Goal: Check status: Check status

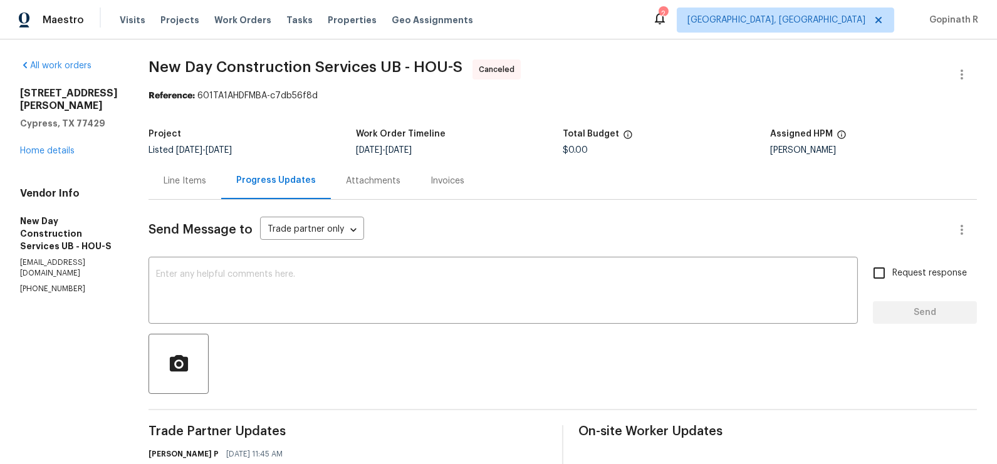
click at [223, 93] on div "Reference: 601TA1AHDFMBA-c7db56f8d" at bounding box center [563, 96] width 829 height 13
copy div "601TA1AHDFMBA"
click at [54, 147] on link "Home details" at bounding box center [47, 151] width 55 height 9
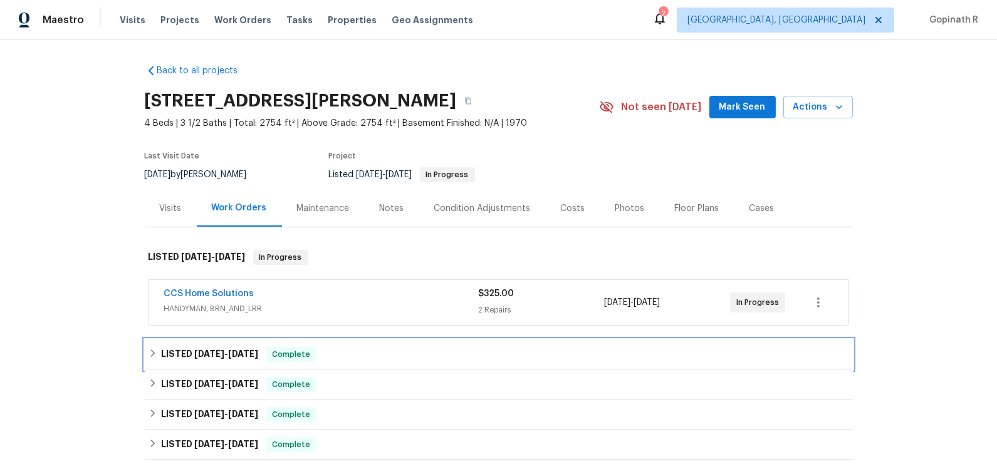
click at [315, 358] on span "Complete" at bounding box center [291, 354] width 48 height 13
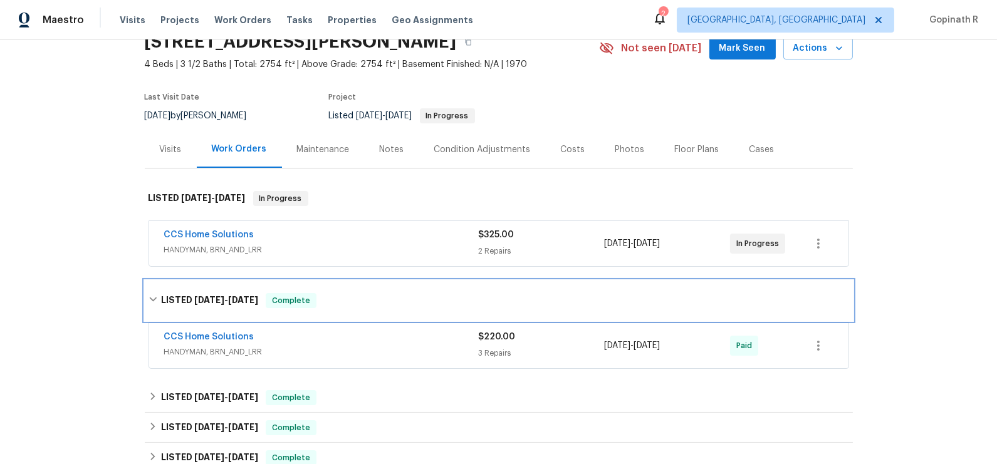
scroll to position [78, 0]
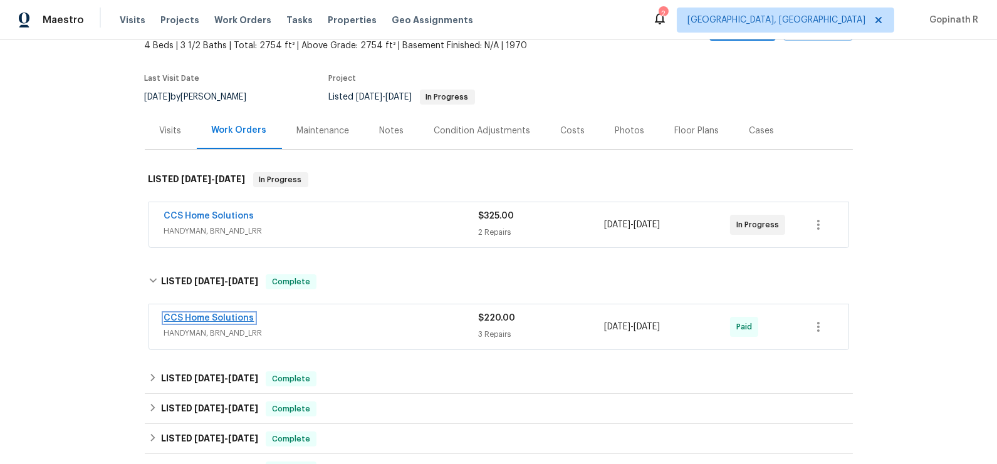
click at [221, 314] on link "CCS Home Solutions" at bounding box center [209, 318] width 90 height 9
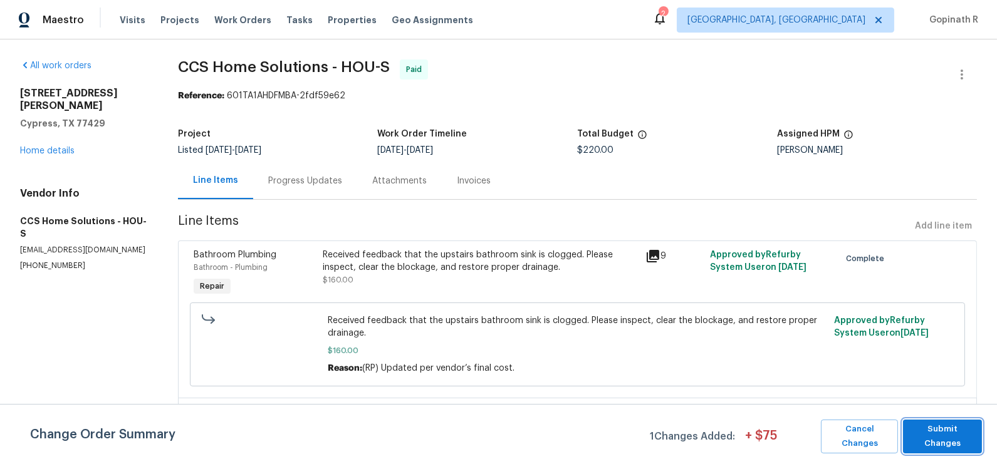
click at [919, 432] on span "Submit Changes" at bounding box center [942, 436] width 66 height 29
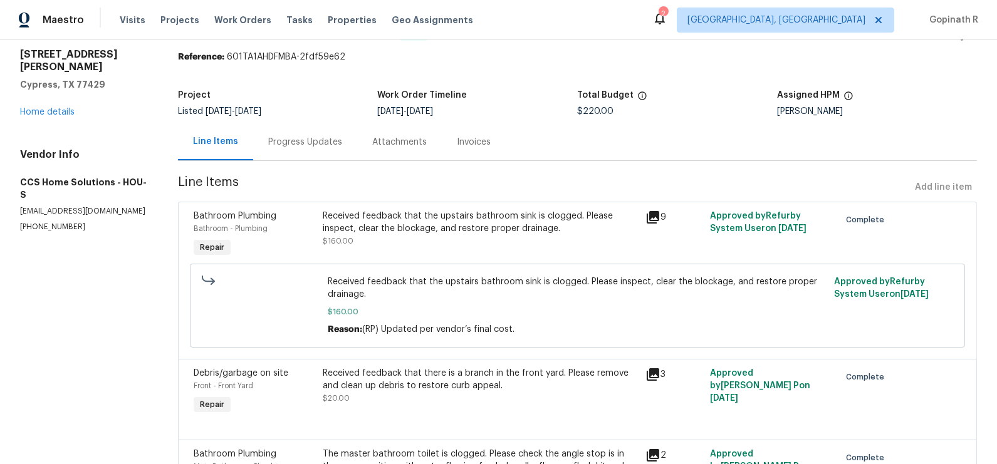
scroll to position [33, 0]
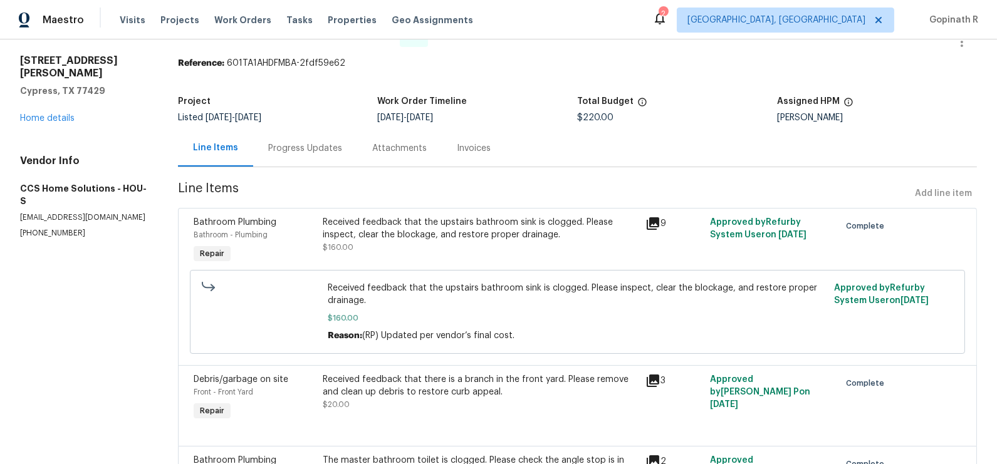
click at [316, 147] on div "Progress Updates" at bounding box center [305, 148] width 74 height 13
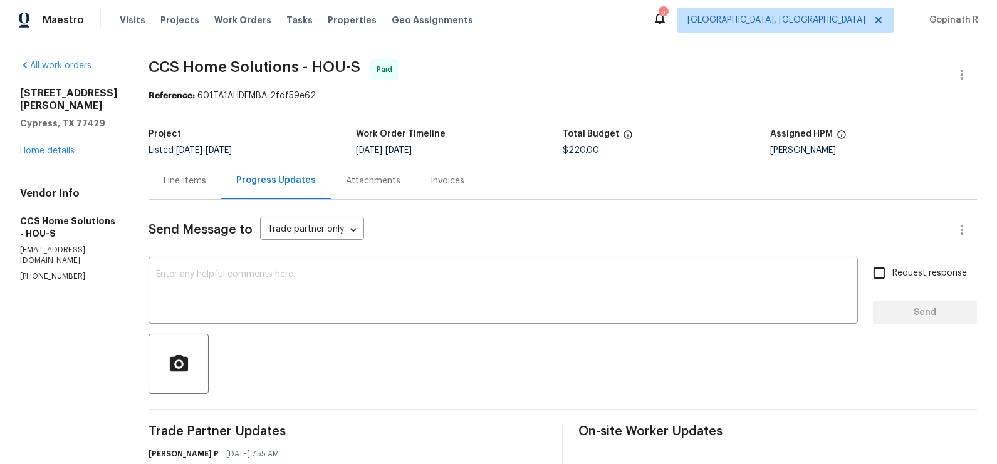
click at [196, 183] on div "Line Items" at bounding box center [185, 181] width 43 height 13
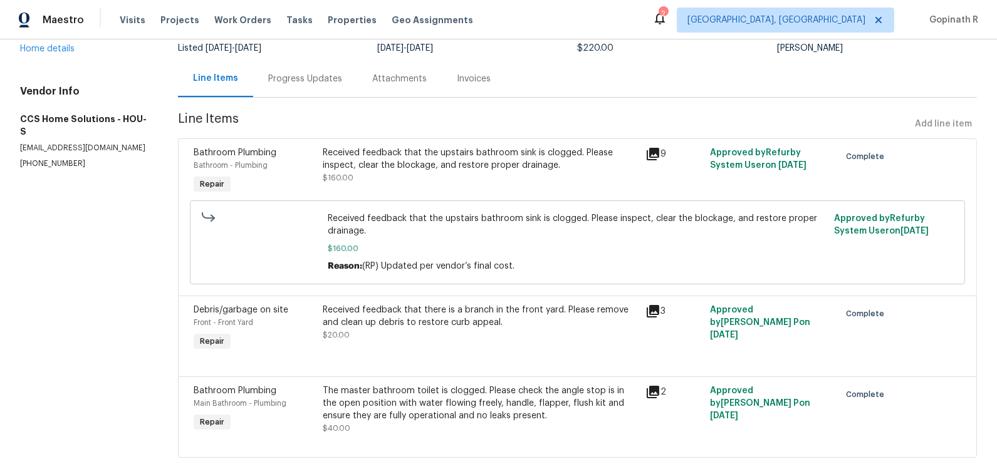
scroll to position [130, 0]
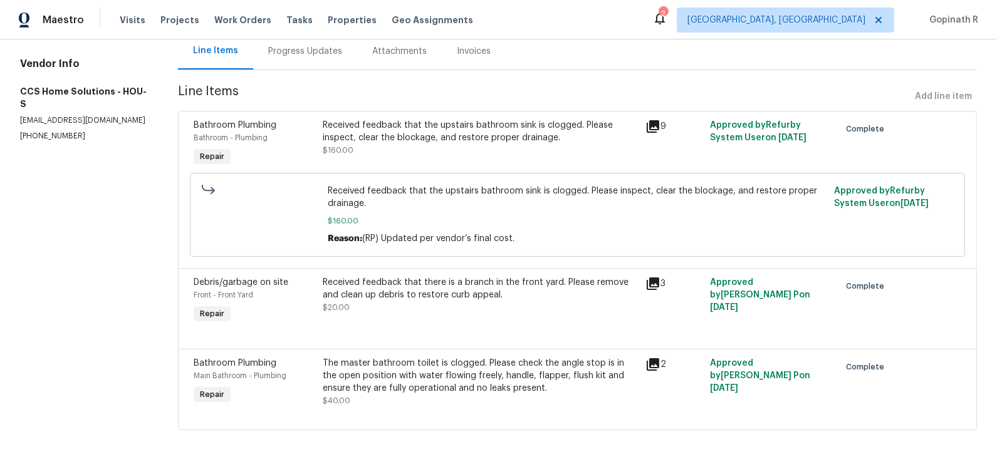
click at [483, 141] on div "Received feedback that the upstairs bathroom sink is clogged. Please inspect, c…" at bounding box center [481, 131] width 316 height 25
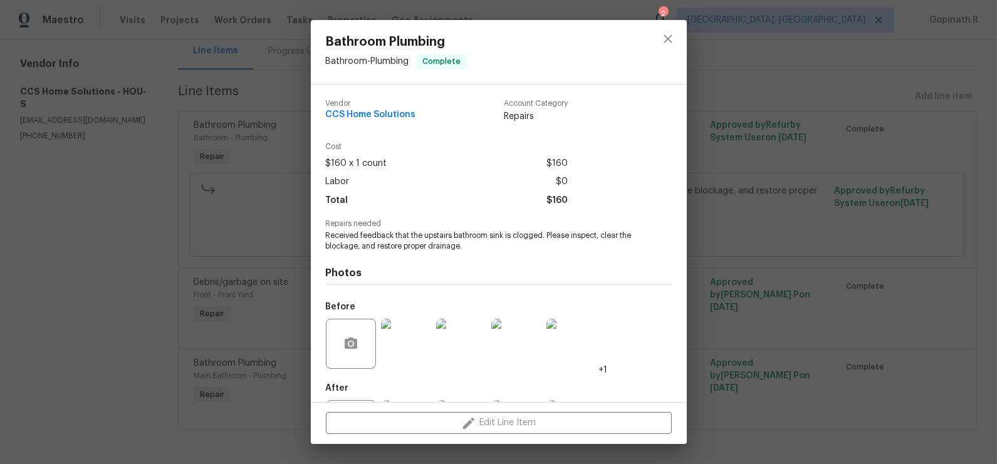
scroll to position [60, 0]
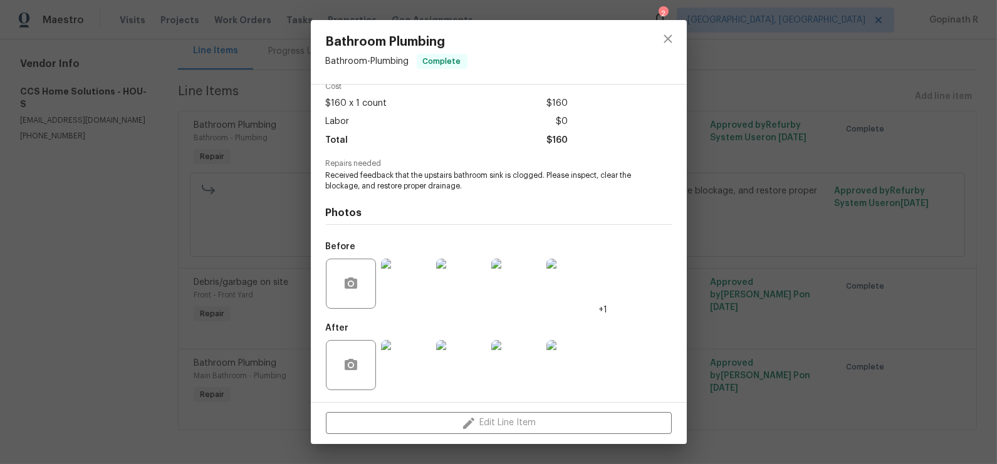
click at [415, 362] on img at bounding box center [406, 365] width 50 height 50
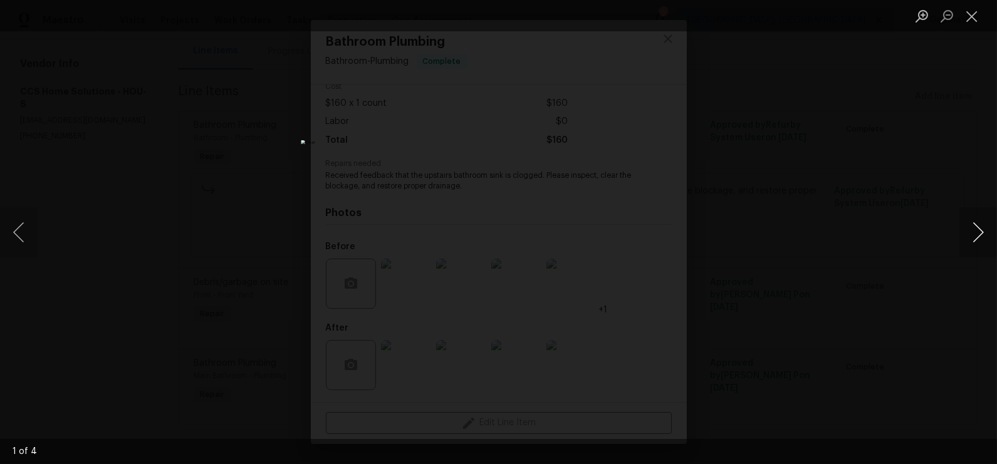
click at [967, 230] on button "Next image" at bounding box center [979, 232] width 38 height 50
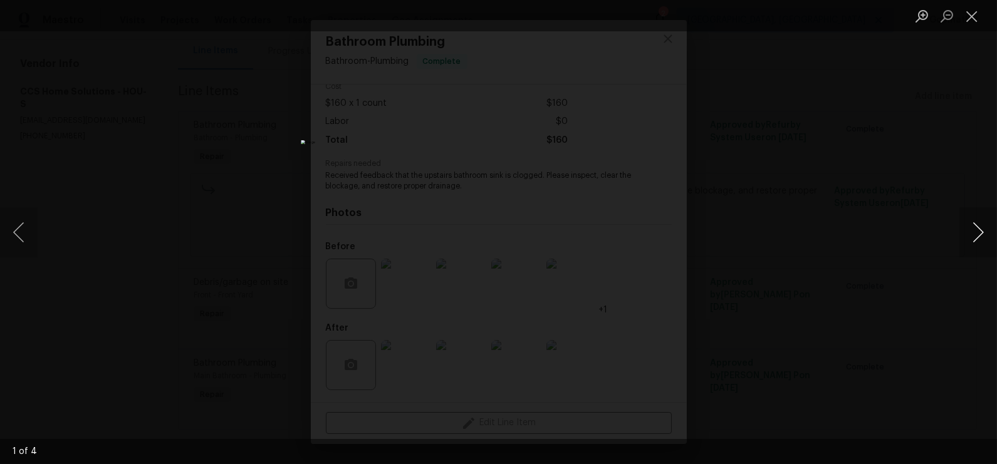
click at [967, 230] on button "Next image" at bounding box center [979, 232] width 38 height 50
click at [971, 14] on button "Close lightbox" at bounding box center [972, 16] width 25 height 22
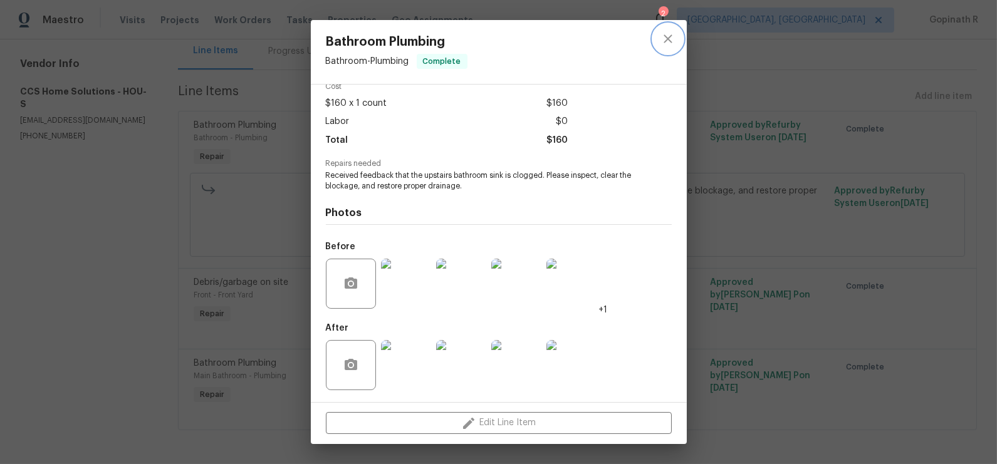
click at [675, 39] on button "close" at bounding box center [668, 39] width 30 height 30
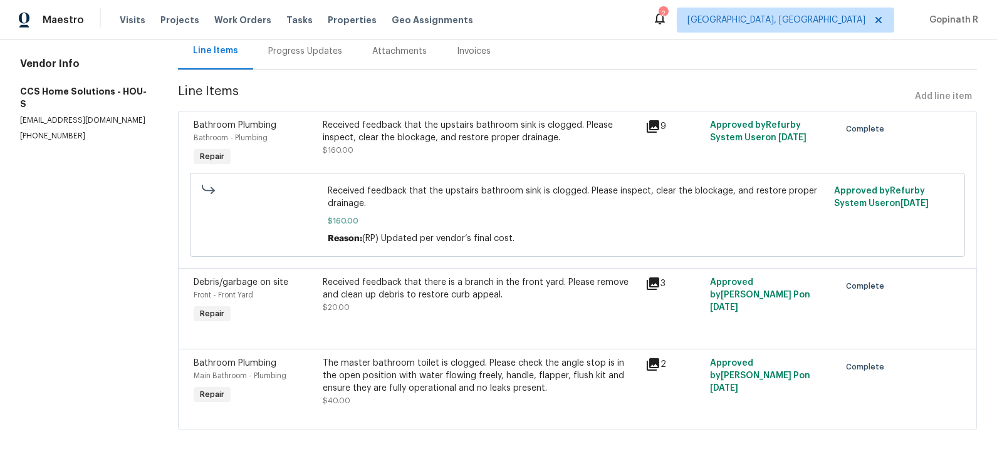
click at [439, 290] on div "Received feedback that there is a branch in the front yard. Please remove and c…" at bounding box center [481, 288] width 316 height 25
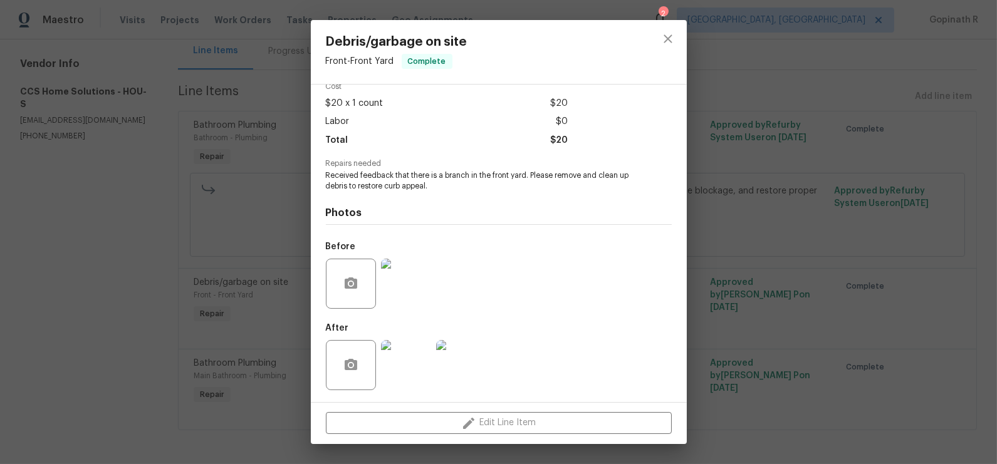
click at [412, 288] on img at bounding box center [406, 284] width 50 height 50
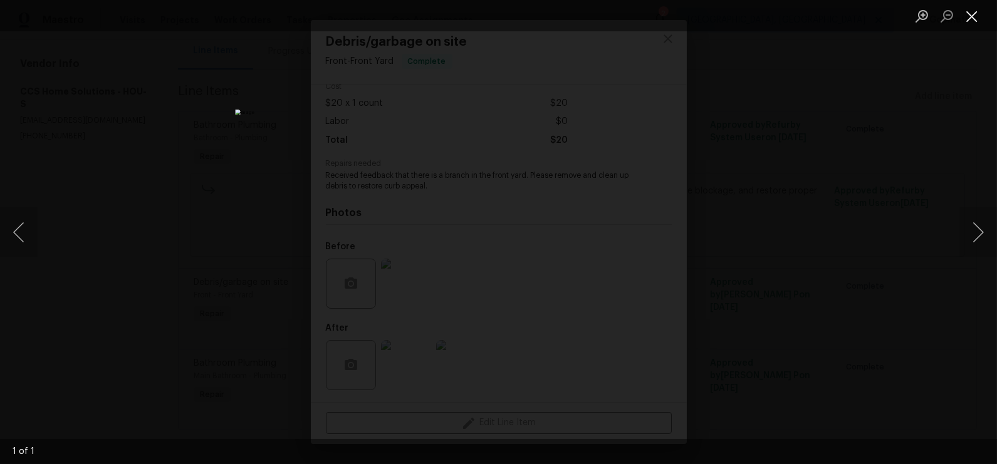
click at [971, 15] on button "Close lightbox" at bounding box center [972, 16] width 25 height 22
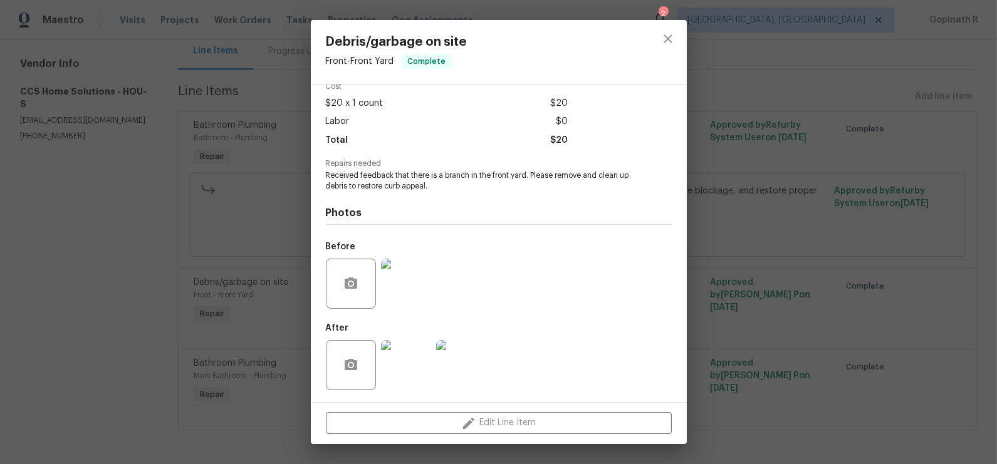
click at [416, 365] on img at bounding box center [406, 365] width 50 height 50
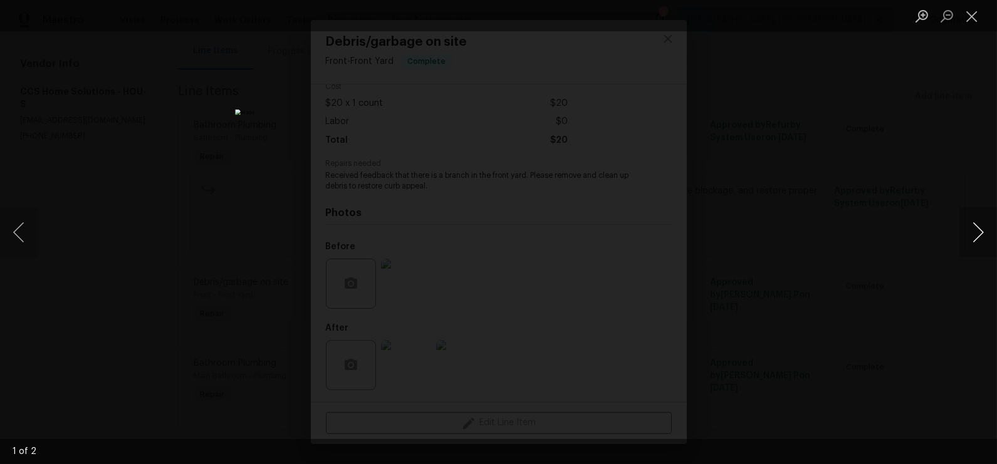
click at [975, 238] on button "Next image" at bounding box center [979, 232] width 38 height 50
click at [969, 19] on button "Close lightbox" at bounding box center [972, 16] width 25 height 22
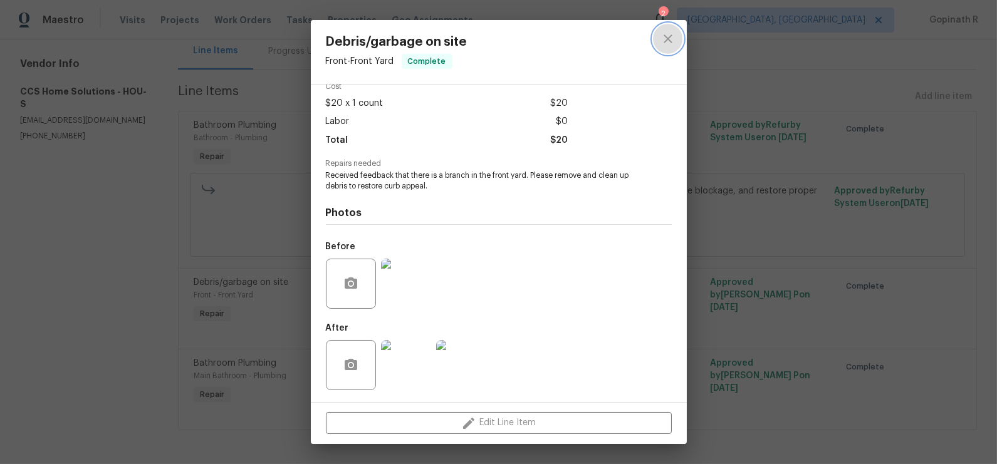
click at [668, 41] on icon "close" at bounding box center [668, 38] width 15 height 15
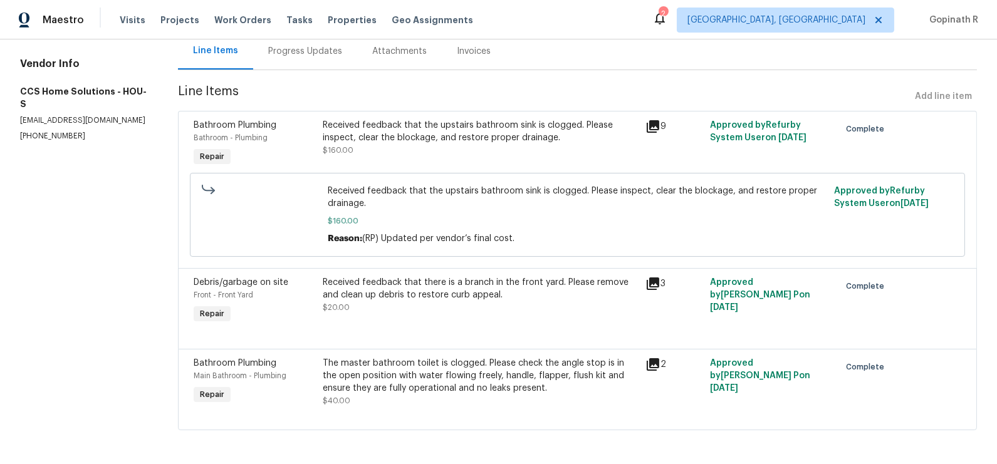
click at [432, 374] on div "The master bathroom toilet is clogged. Please check the angle stop is in the op…" at bounding box center [481, 376] width 316 height 38
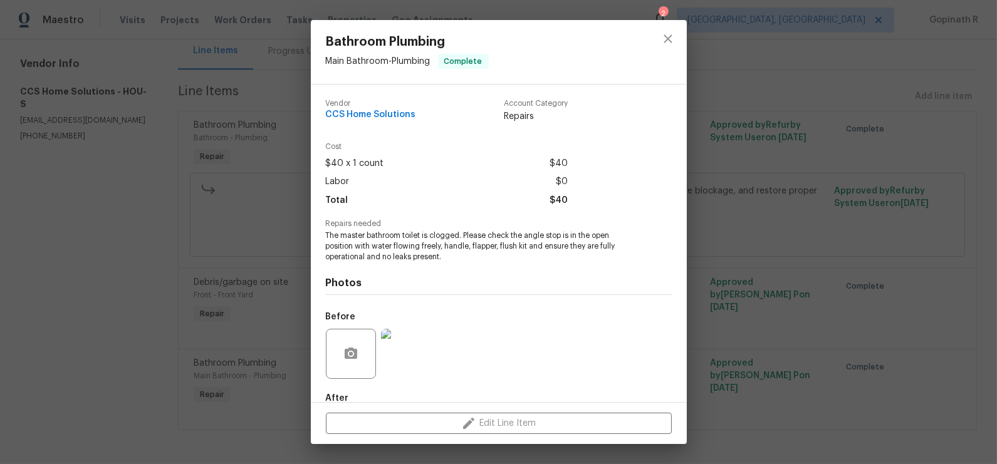
scroll to position [71, 0]
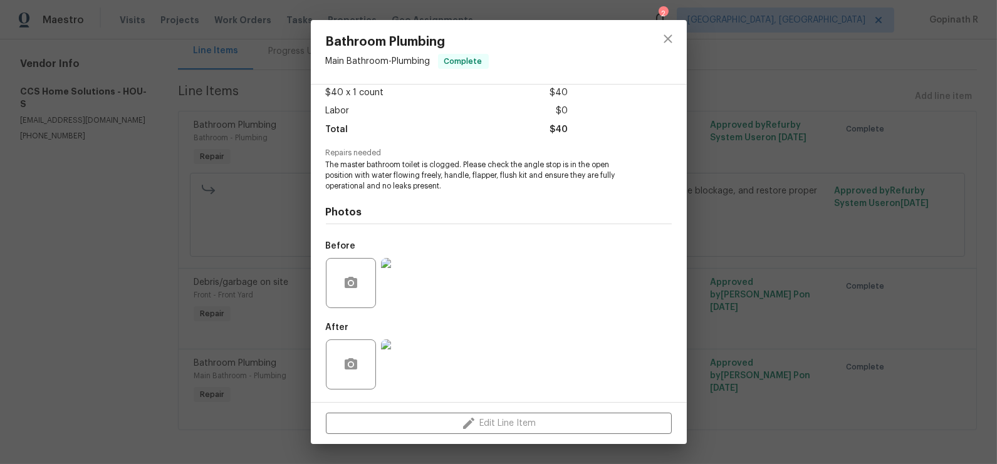
click at [413, 287] on img at bounding box center [406, 283] width 50 height 50
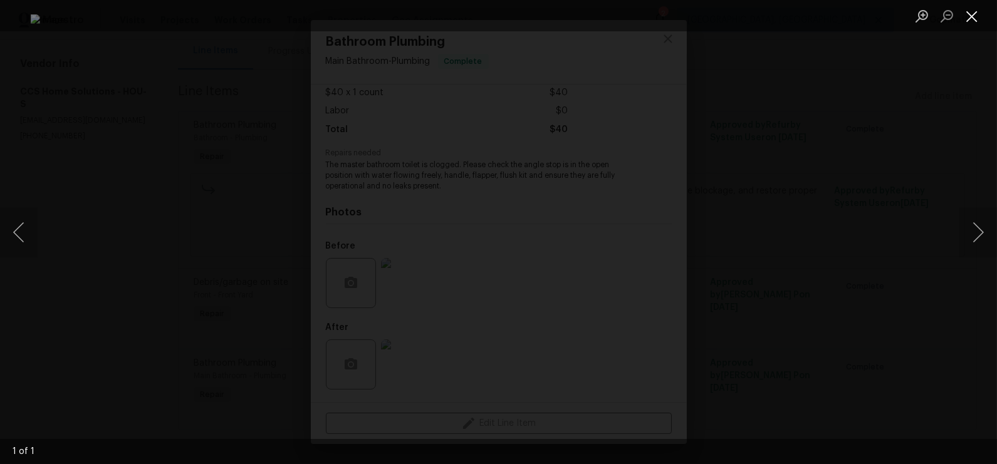
click at [971, 18] on button "Close lightbox" at bounding box center [972, 16] width 25 height 22
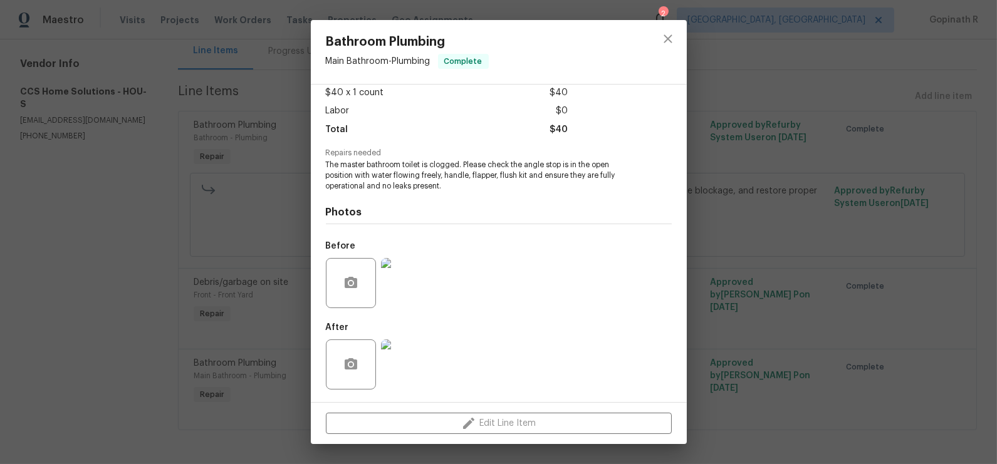
click at [400, 367] on img at bounding box center [406, 365] width 50 height 50
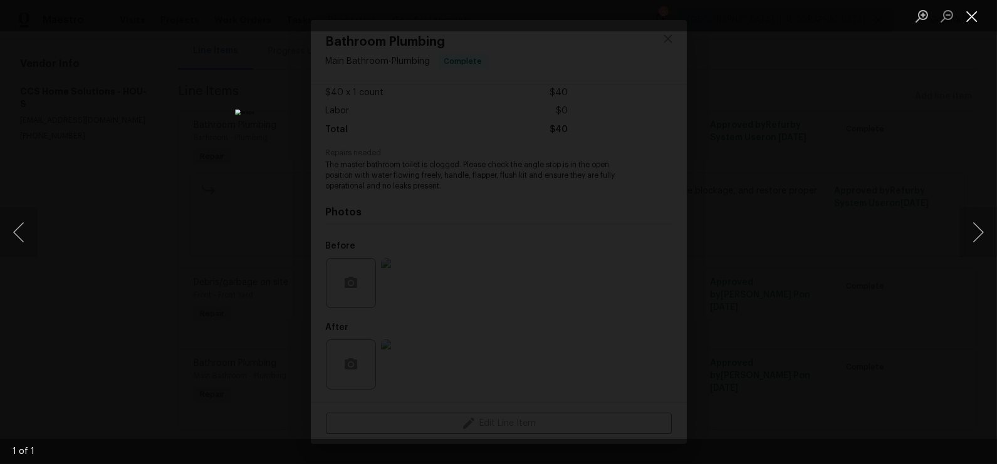
click at [967, 20] on button "Close lightbox" at bounding box center [972, 16] width 25 height 22
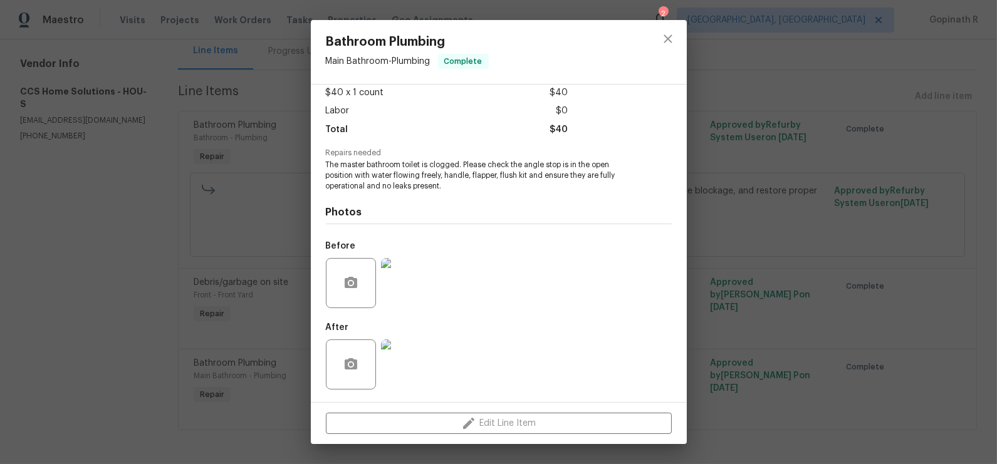
click at [407, 366] on img at bounding box center [406, 365] width 50 height 50
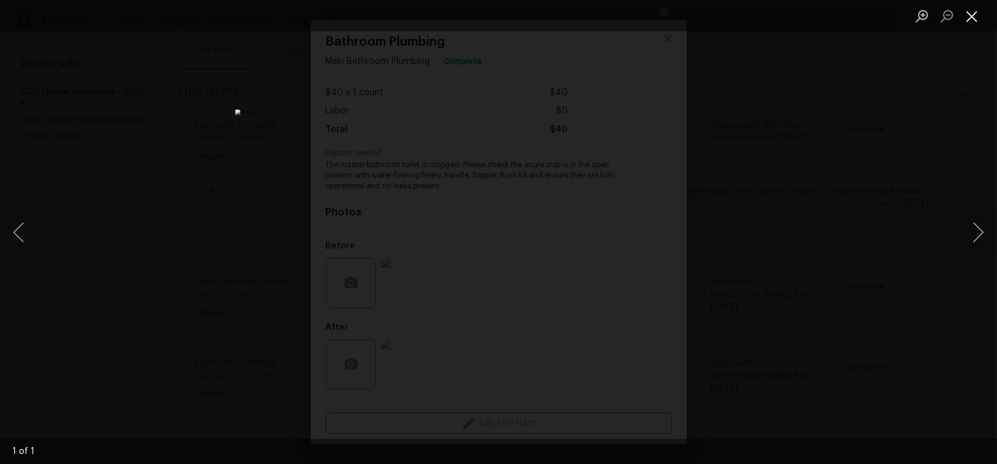
click at [972, 13] on button "Close lightbox" at bounding box center [972, 16] width 25 height 22
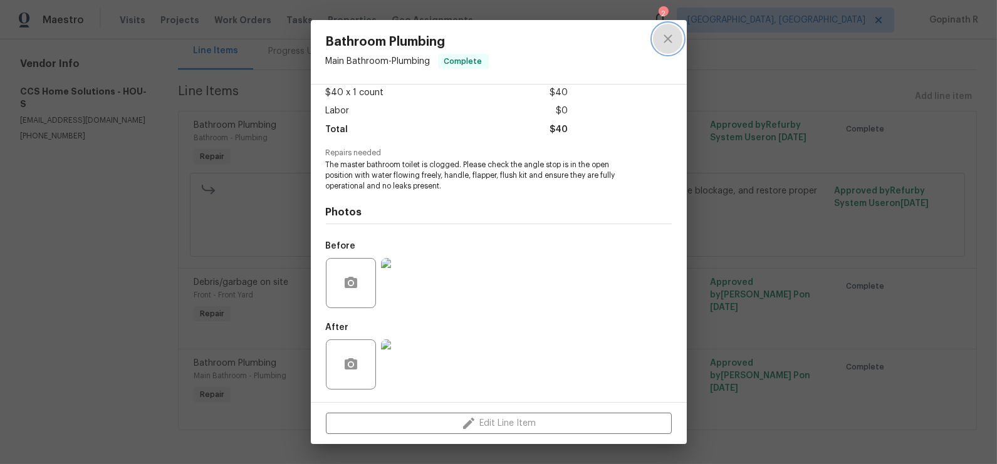
click at [671, 44] on icon "close" at bounding box center [668, 38] width 15 height 15
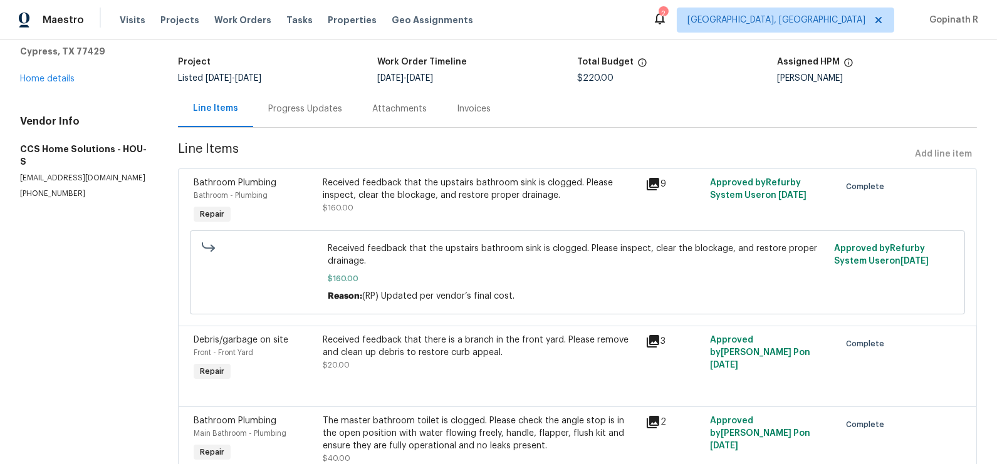
scroll to position [0, 0]
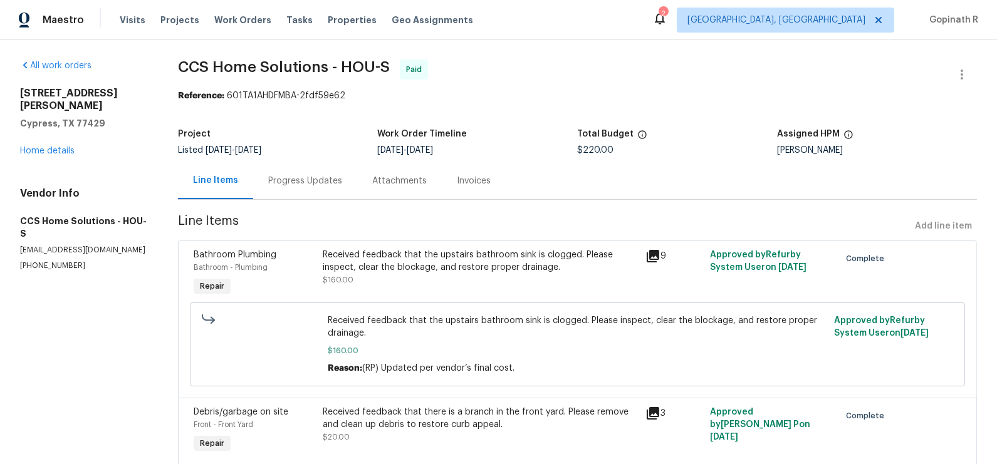
click at [311, 182] on div "Progress Updates" at bounding box center [305, 181] width 74 height 13
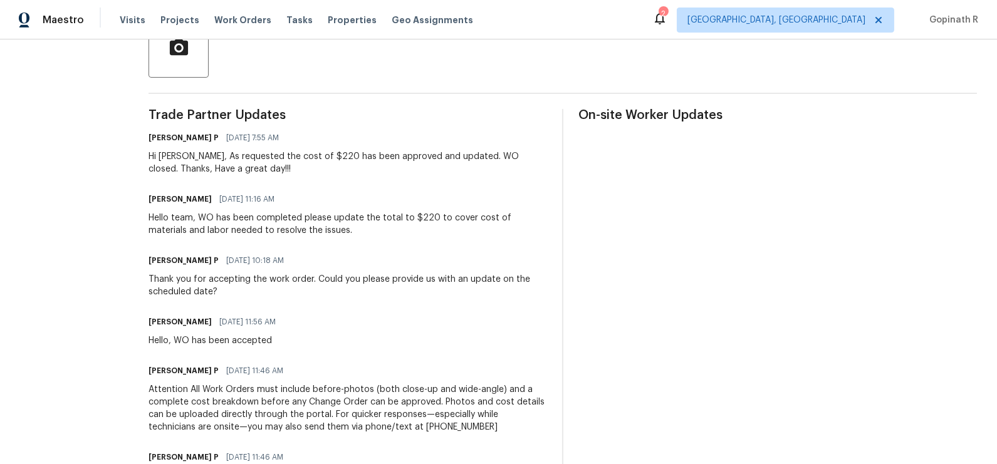
scroll to position [312, 0]
